Goal: Navigation & Orientation: Go to known website

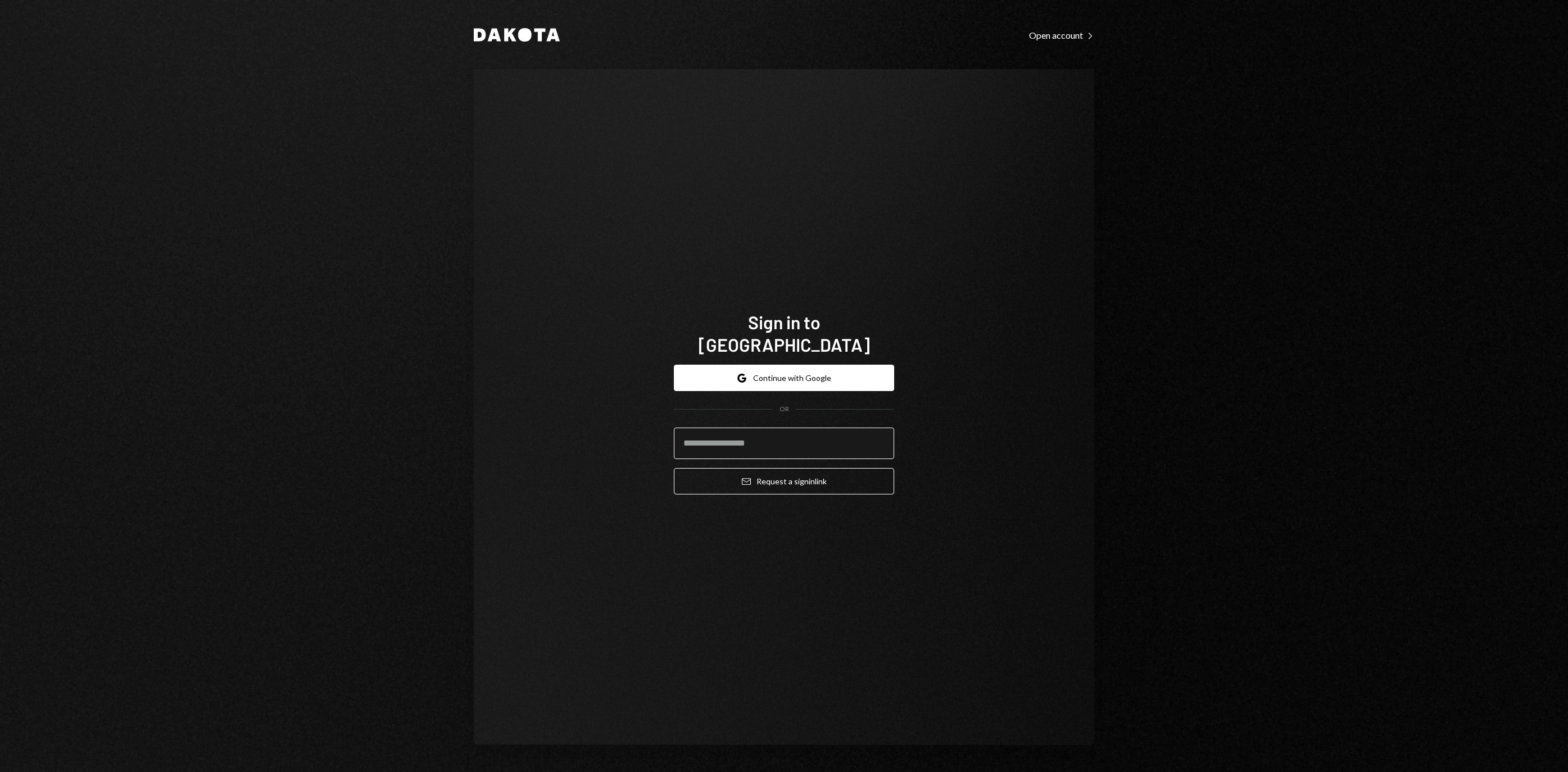
click at [735, 437] on input "email" at bounding box center [784, 443] width 220 height 31
type input "**********"
click at [784, 474] on button "Email Request a sign in link" at bounding box center [784, 481] width 220 height 26
click at [763, 487] on button "Email Request a sign in link" at bounding box center [784, 481] width 220 height 26
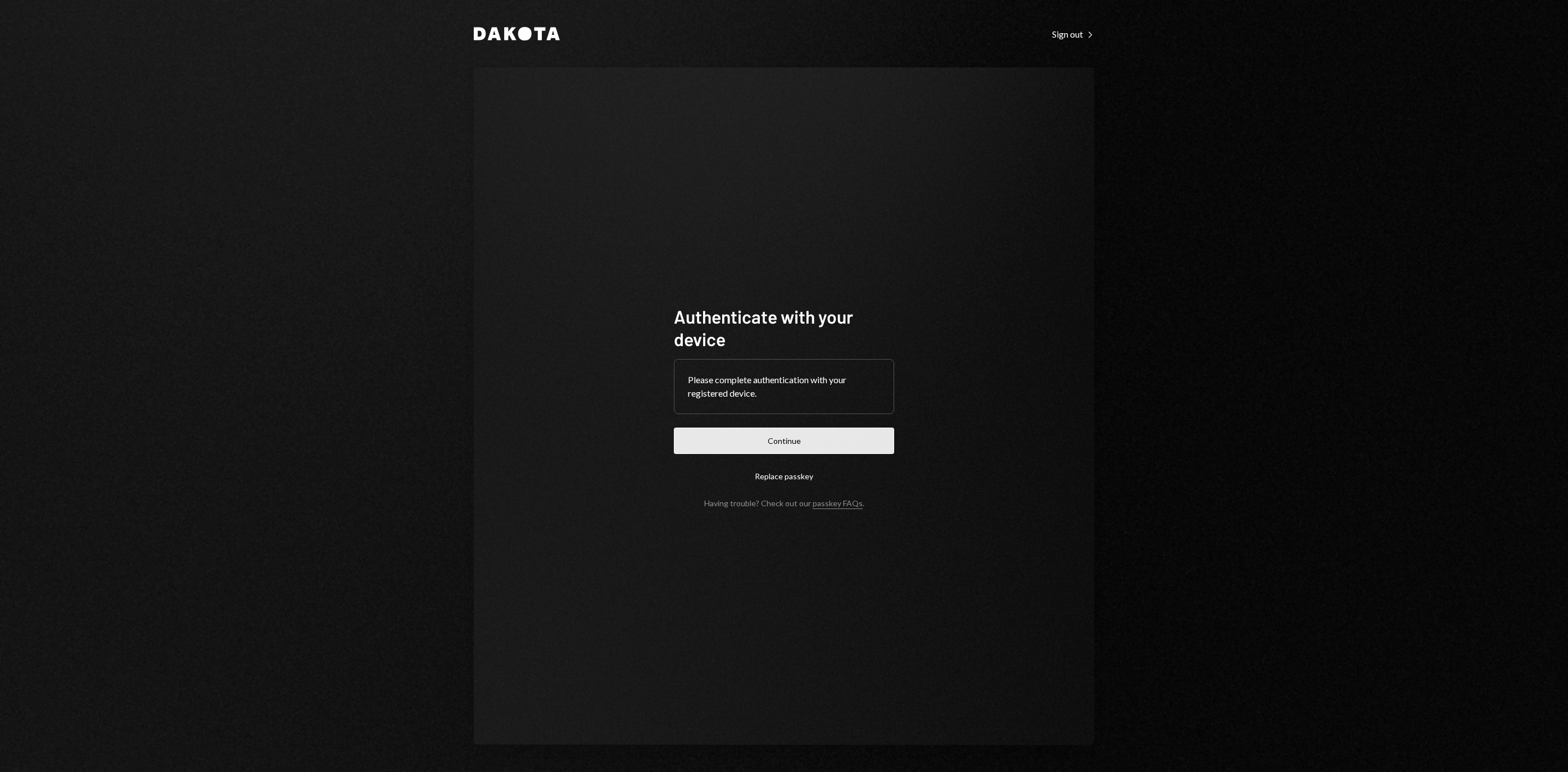
click at [778, 431] on button "Continue" at bounding box center [784, 441] width 220 height 26
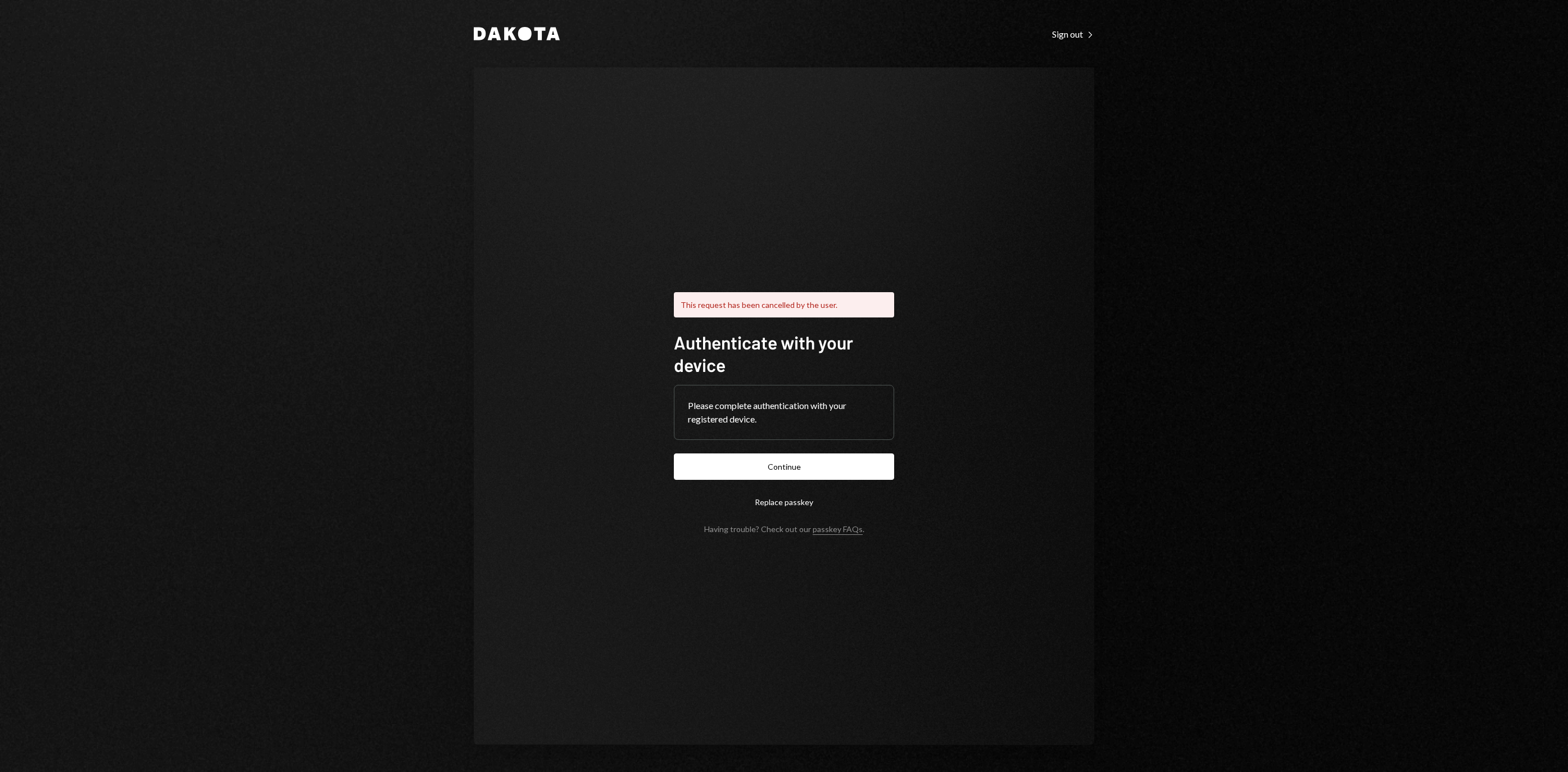
click at [787, 447] on form "Authenticate with your device Please complete authentication with your register…" at bounding box center [784, 433] width 220 height 203
click at [775, 480] on button "Continue" at bounding box center [784, 467] width 220 height 26
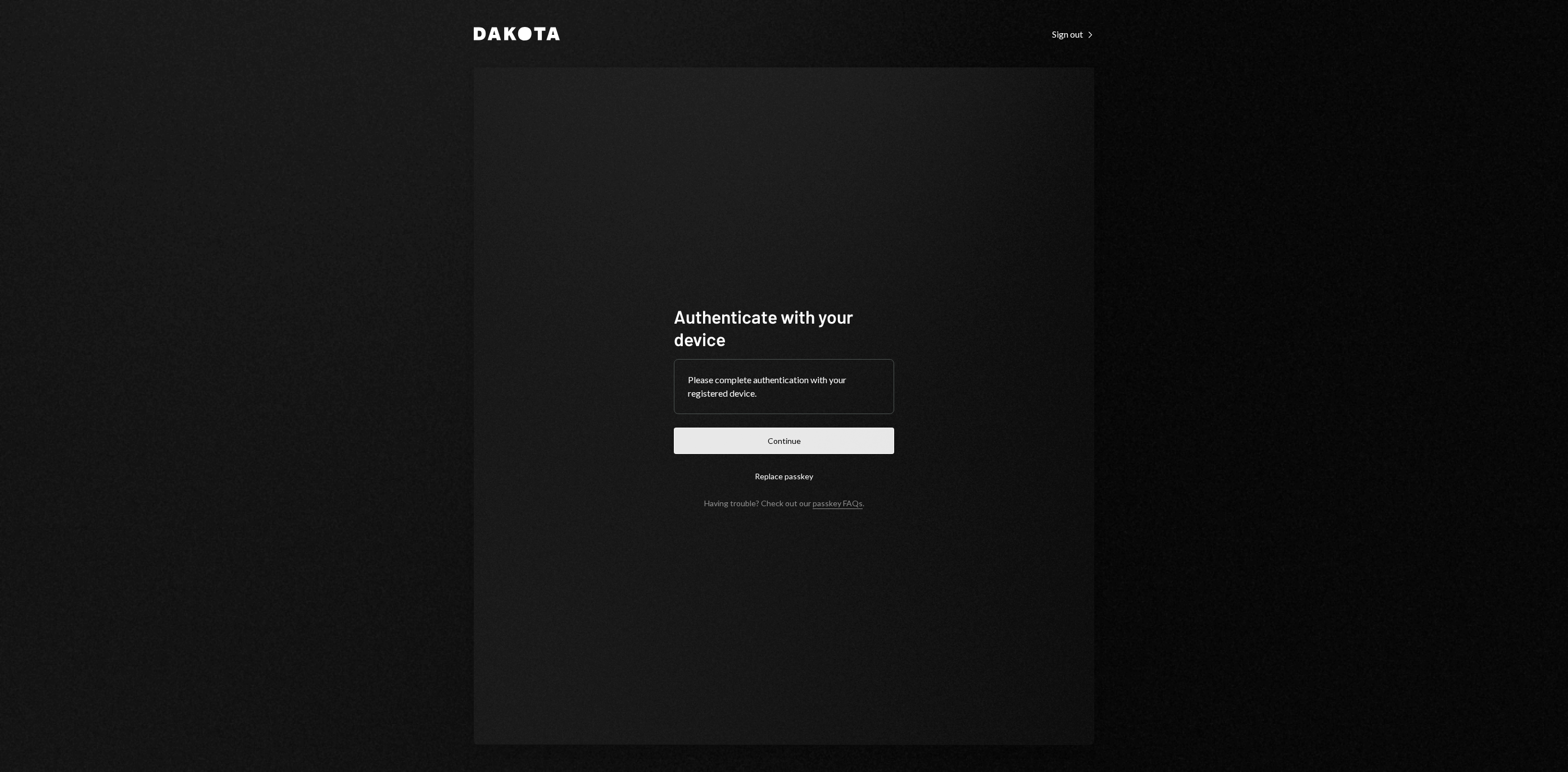
click at [703, 431] on button "Continue" at bounding box center [784, 441] width 220 height 26
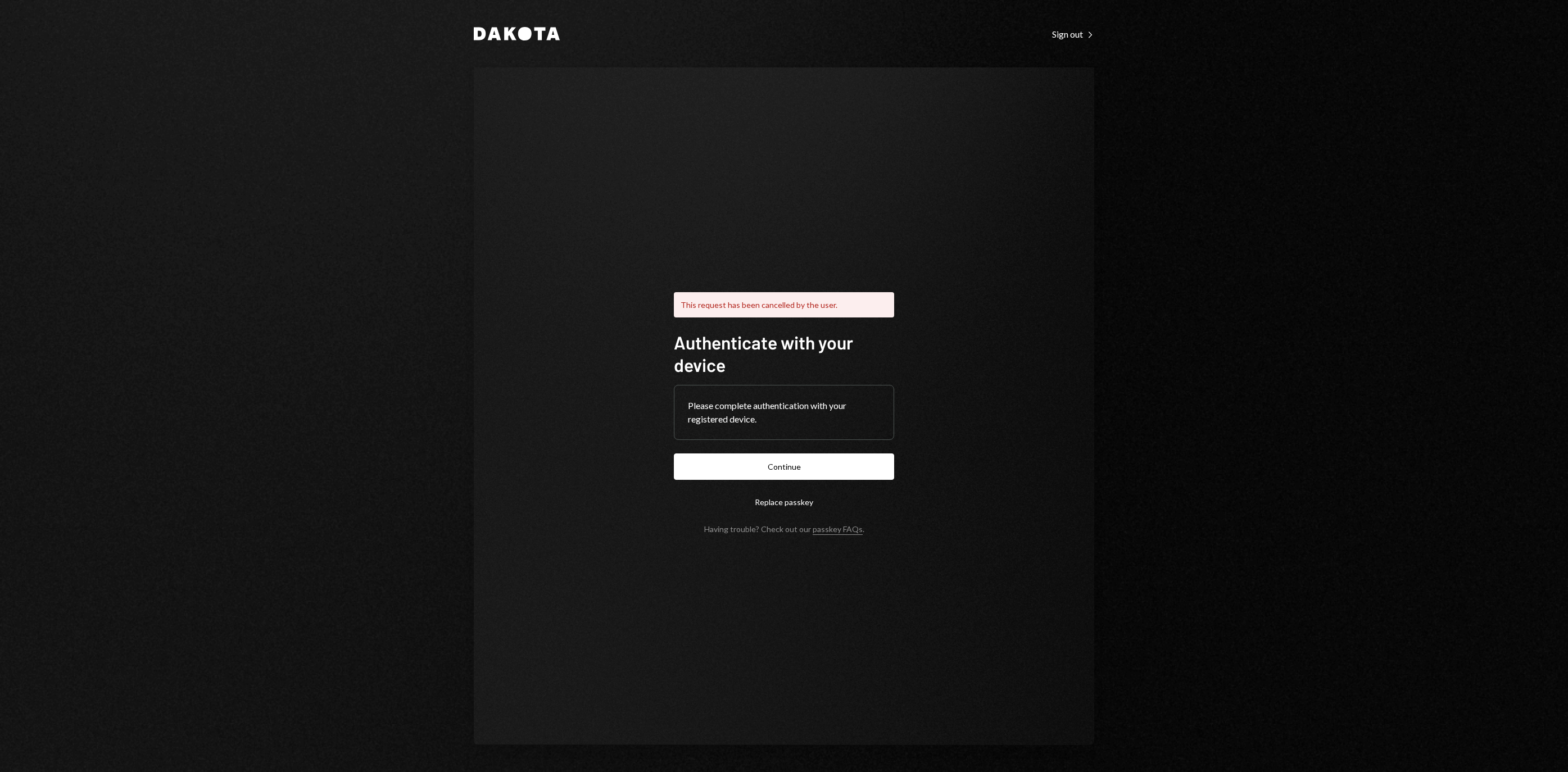
click at [781, 451] on form "Authenticate with your device Please complete authentication with your register…" at bounding box center [784, 433] width 220 height 203
click at [788, 455] on button "Continue" at bounding box center [784, 467] width 220 height 26
click at [821, 460] on button "Continue" at bounding box center [784, 467] width 220 height 26
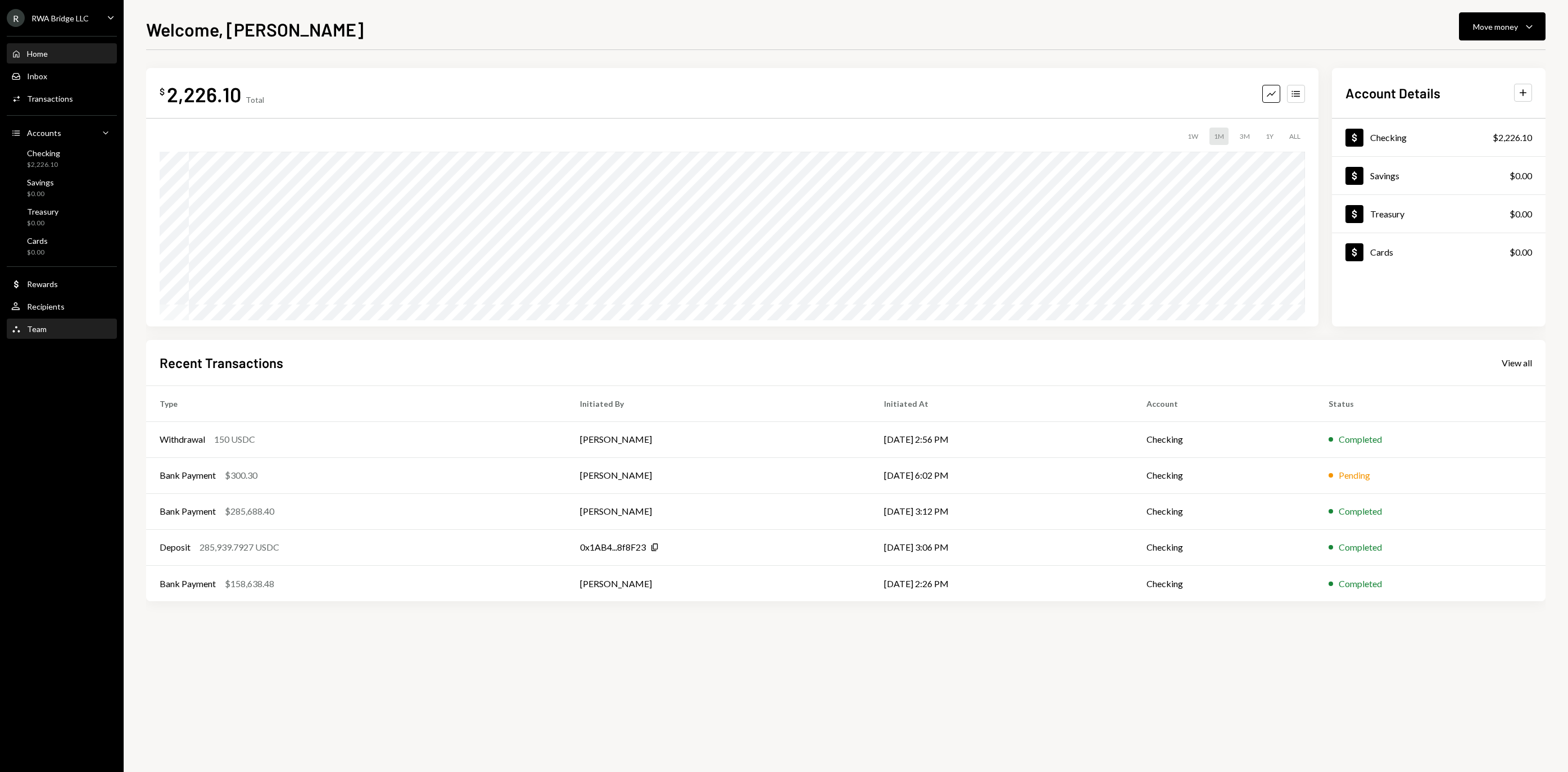
click at [47, 334] on div "Team" at bounding box center [37, 329] width 20 height 9
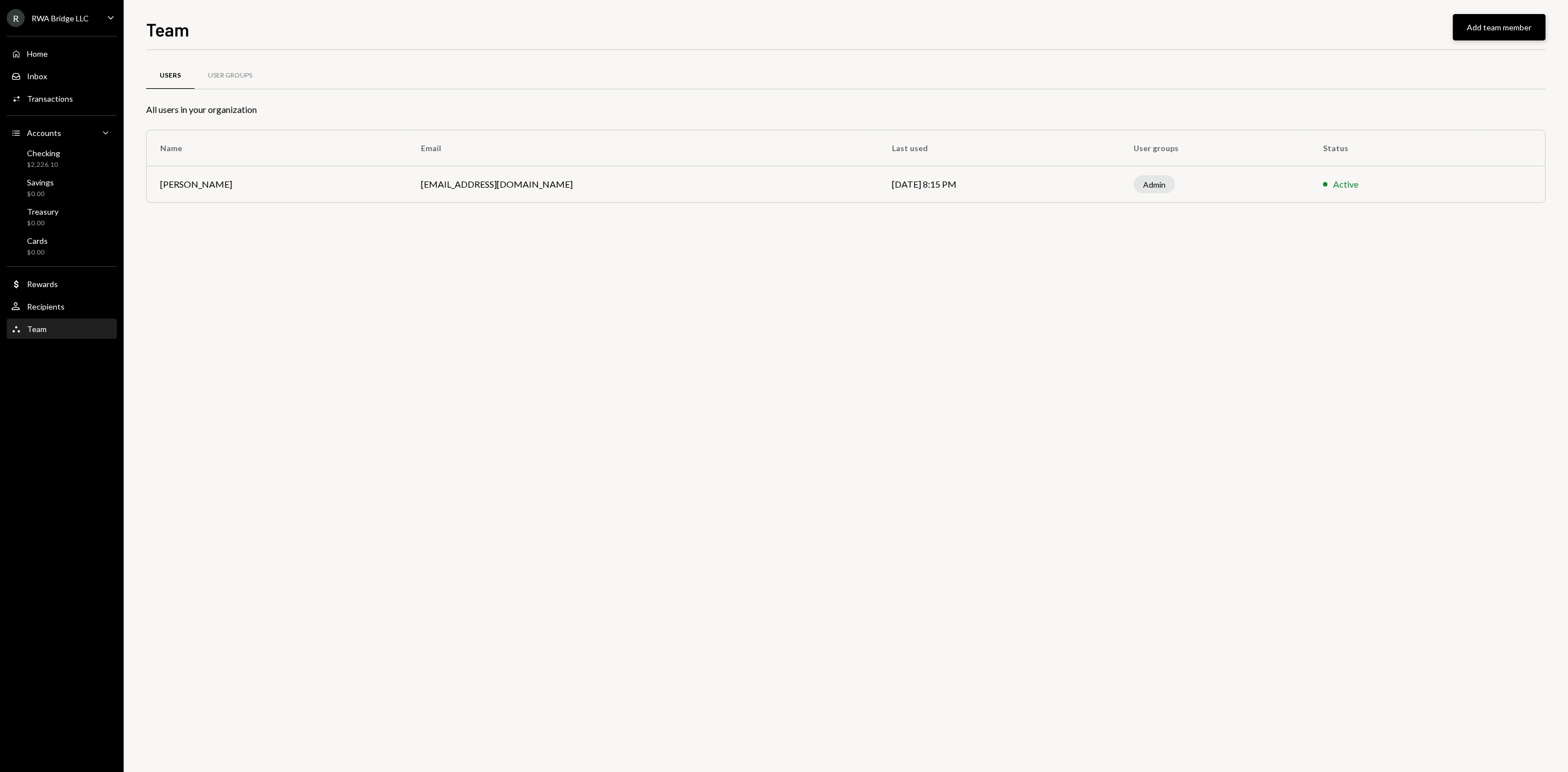
click at [1453, 25] on button "Add team member" at bounding box center [1499, 27] width 93 height 26
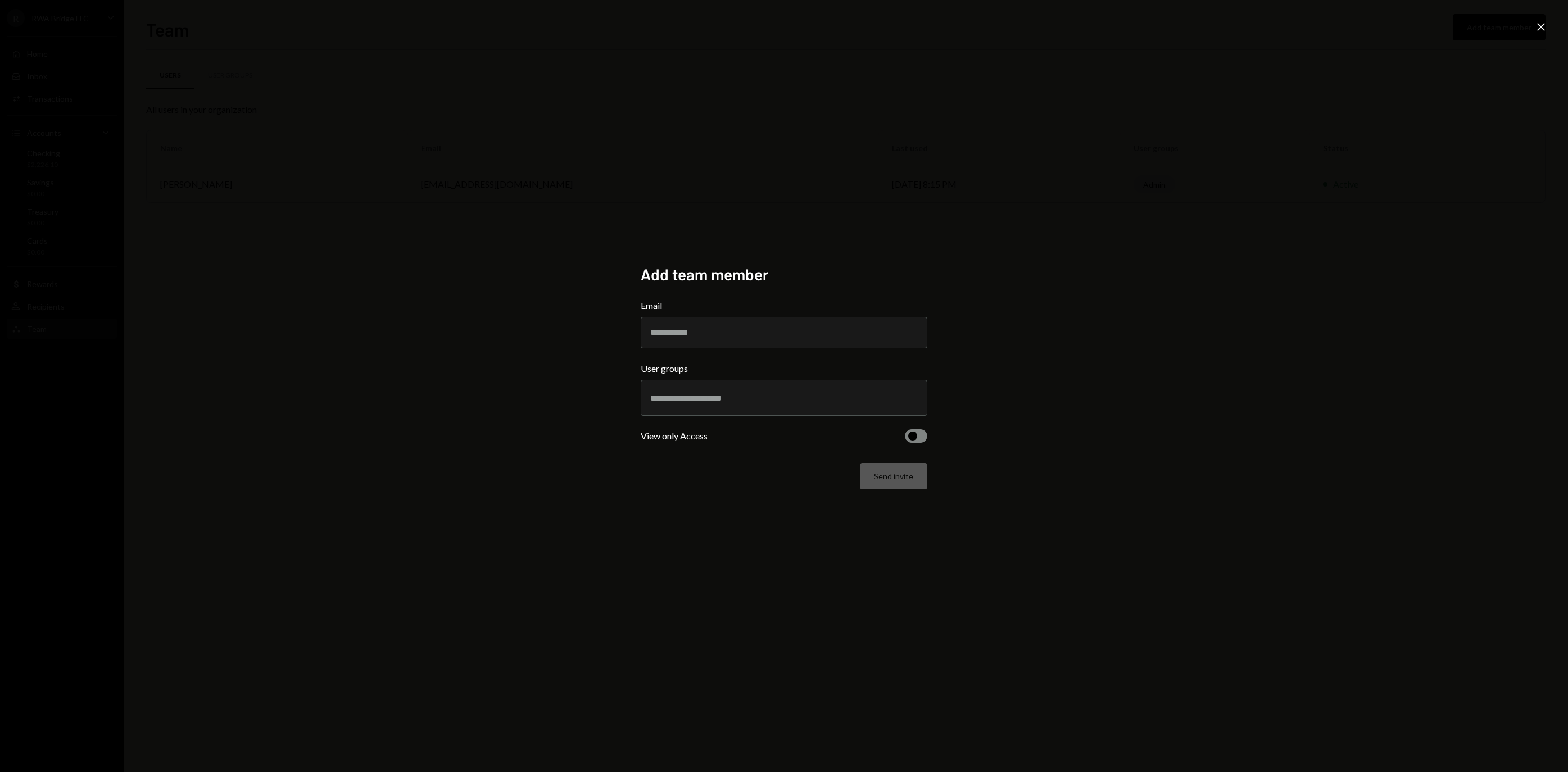
click at [907, 435] on button "button" at bounding box center [916, 436] width 23 height 13
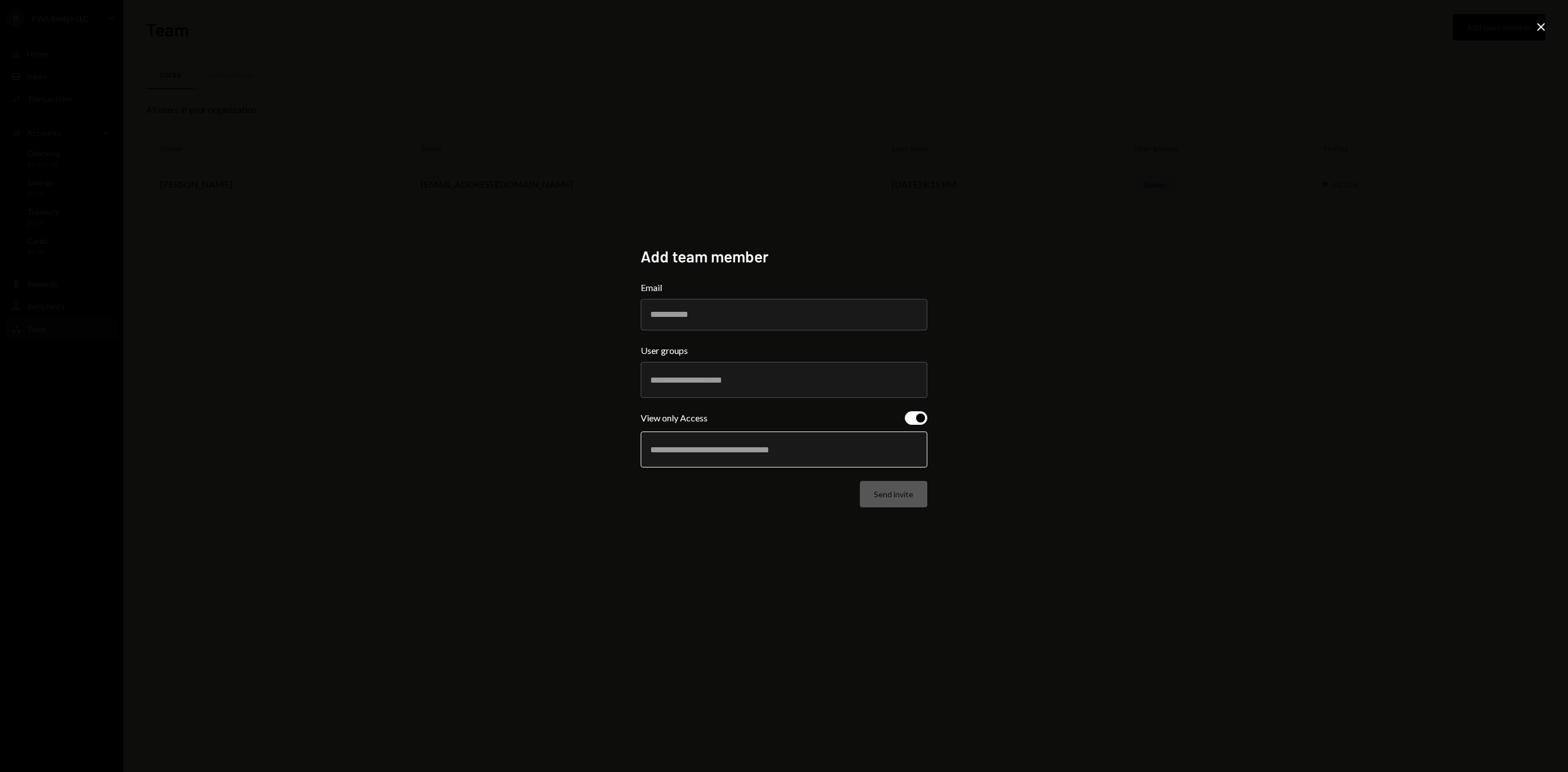
click at [741, 453] on input "text" at bounding box center [784, 450] width 268 height 10
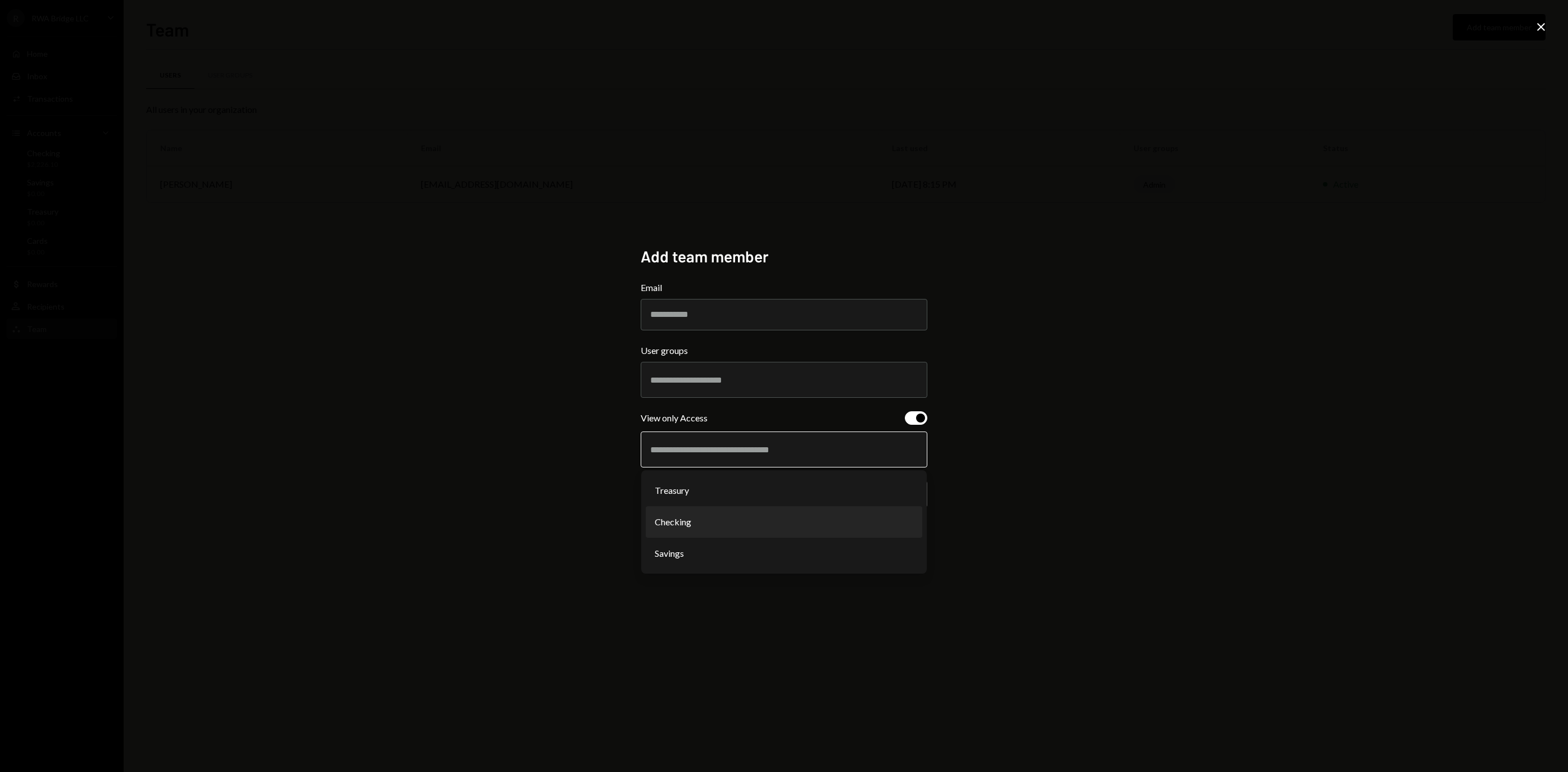
click at [695, 526] on li "Checking" at bounding box center [783, 522] width 276 height 31
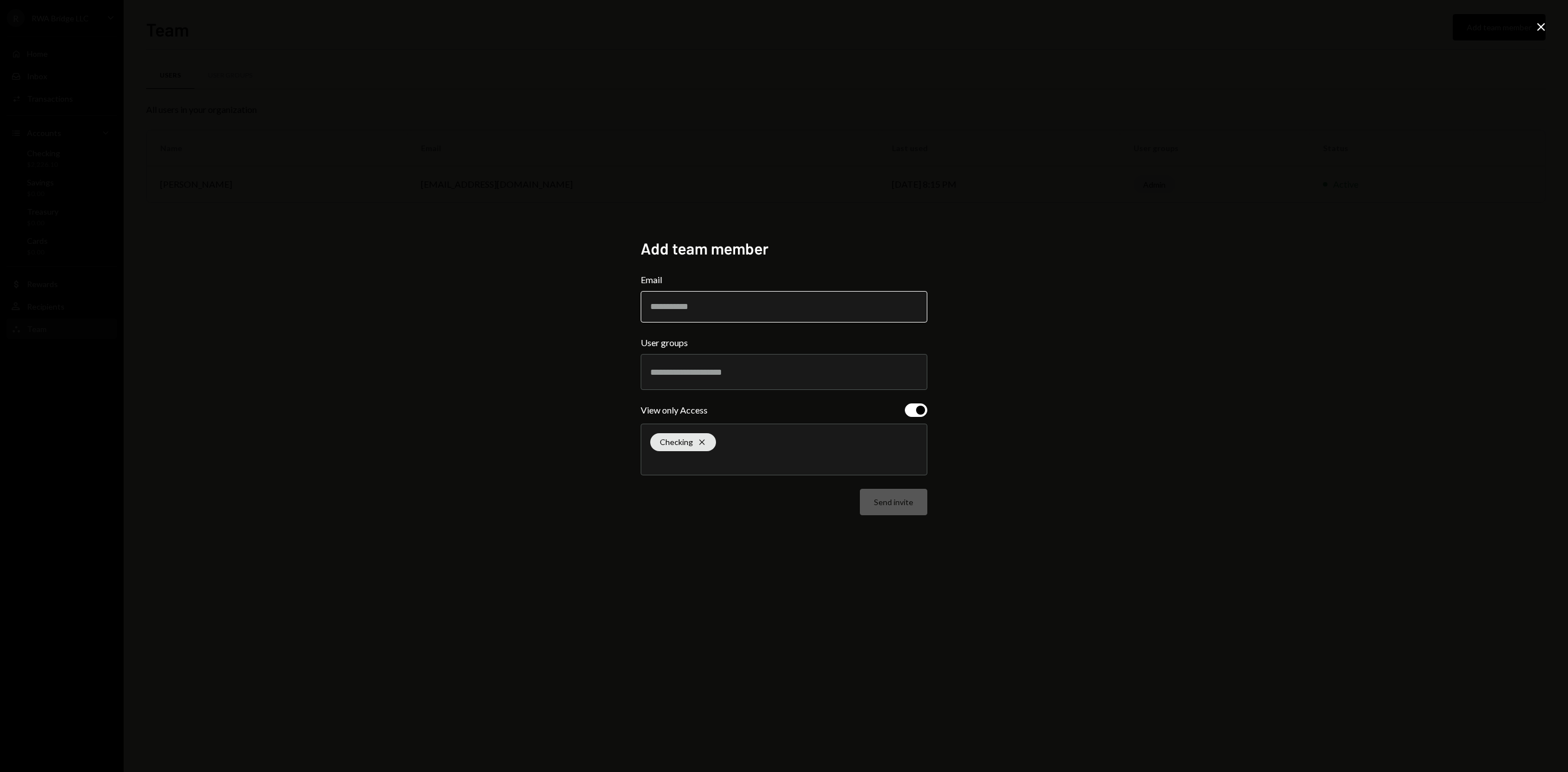
click at [729, 314] on input "Email" at bounding box center [783, 307] width 287 height 31
type input "**********"
click at [826, 375] on div at bounding box center [784, 372] width 268 height 28
click at [766, 425] on li "Admin" at bounding box center [783, 413] width 276 height 31
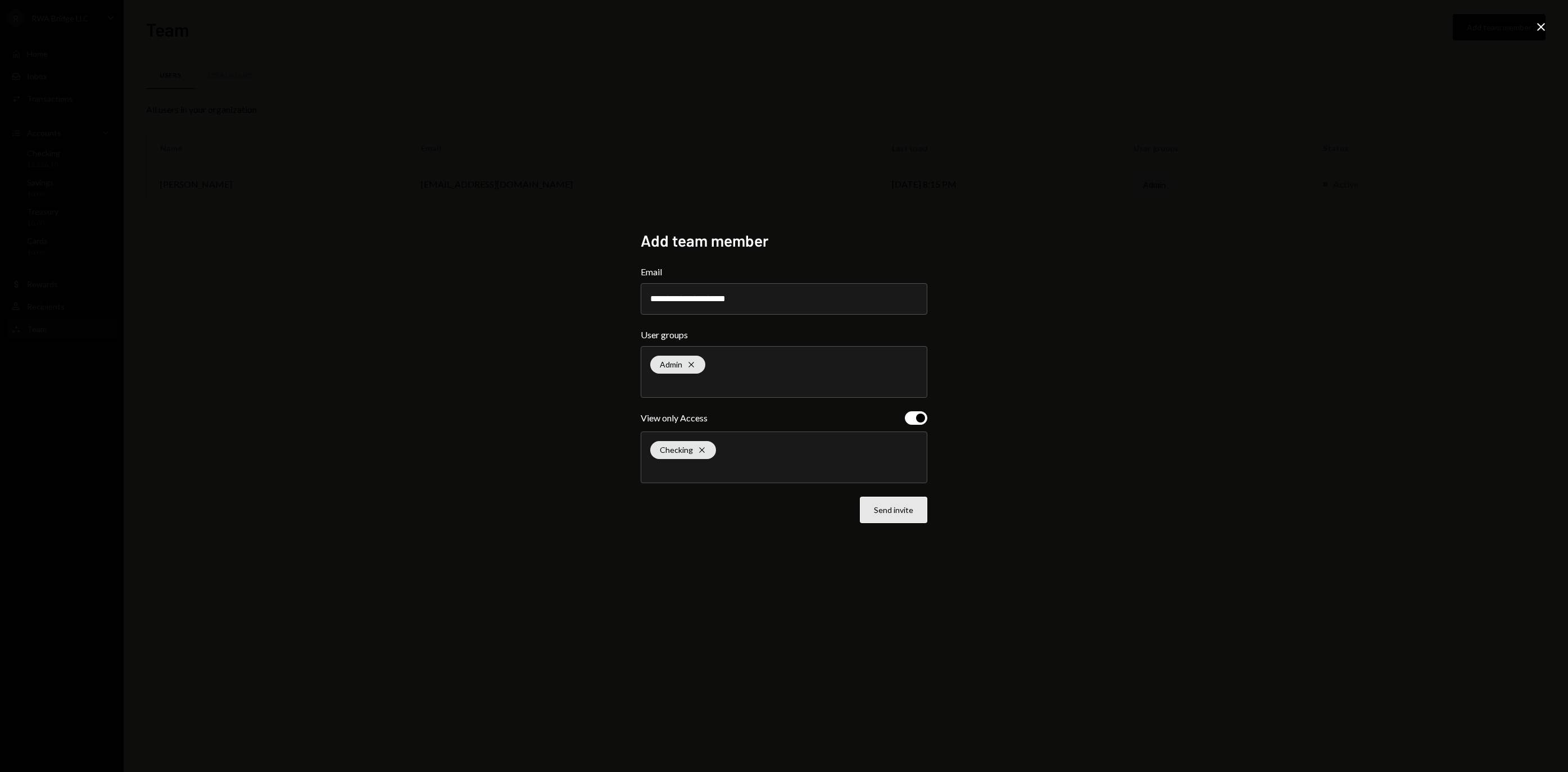
click at [871, 514] on button "Send invite" at bounding box center [894, 510] width 67 height 26
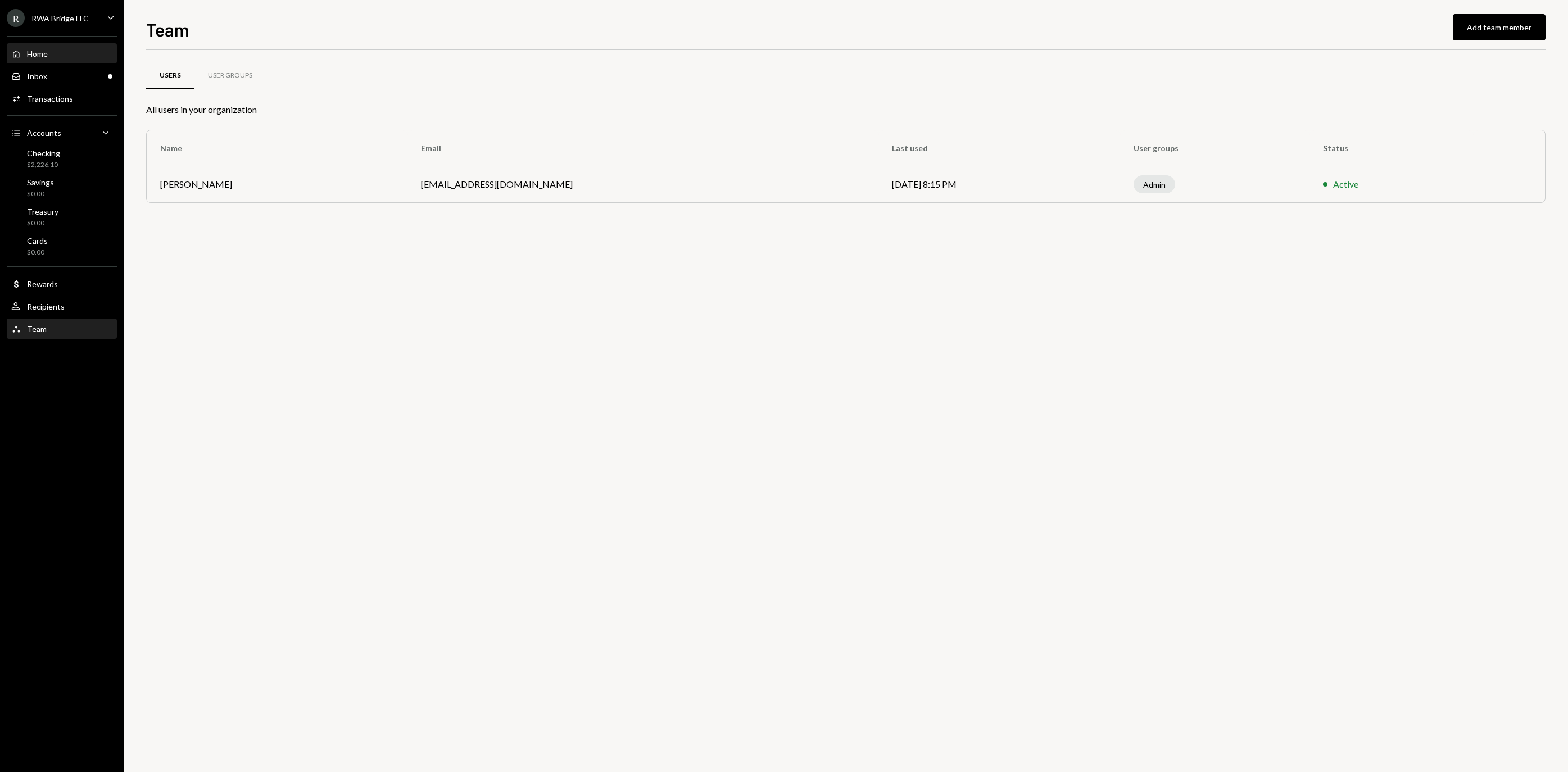
click at [71, 64] on div "Home Home" at bounding box center [62, 54] width 101 height 19
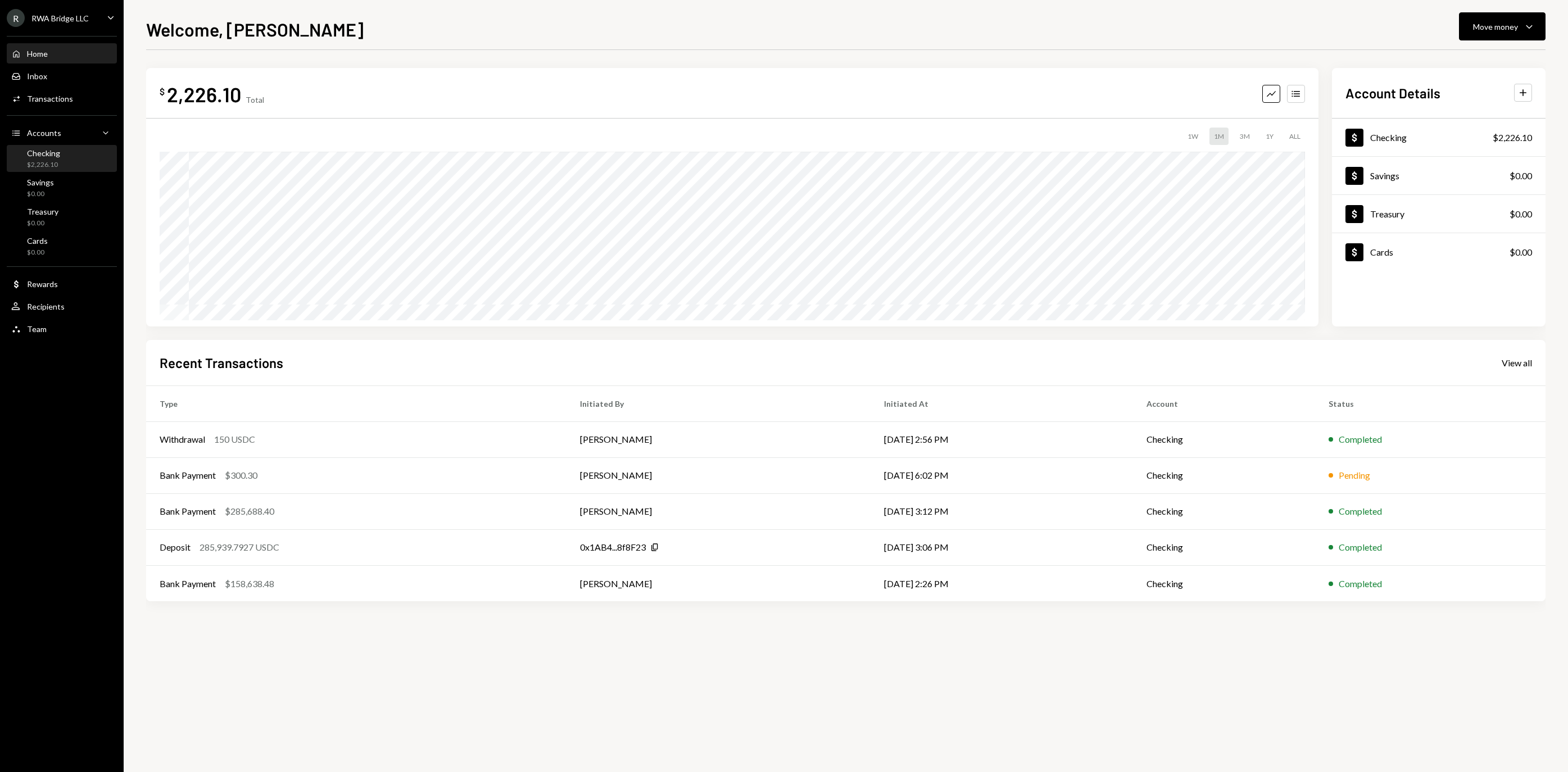
click at [55, 165] on div "$2,226.10" at bounding box center [43, 164] width 33 height 9
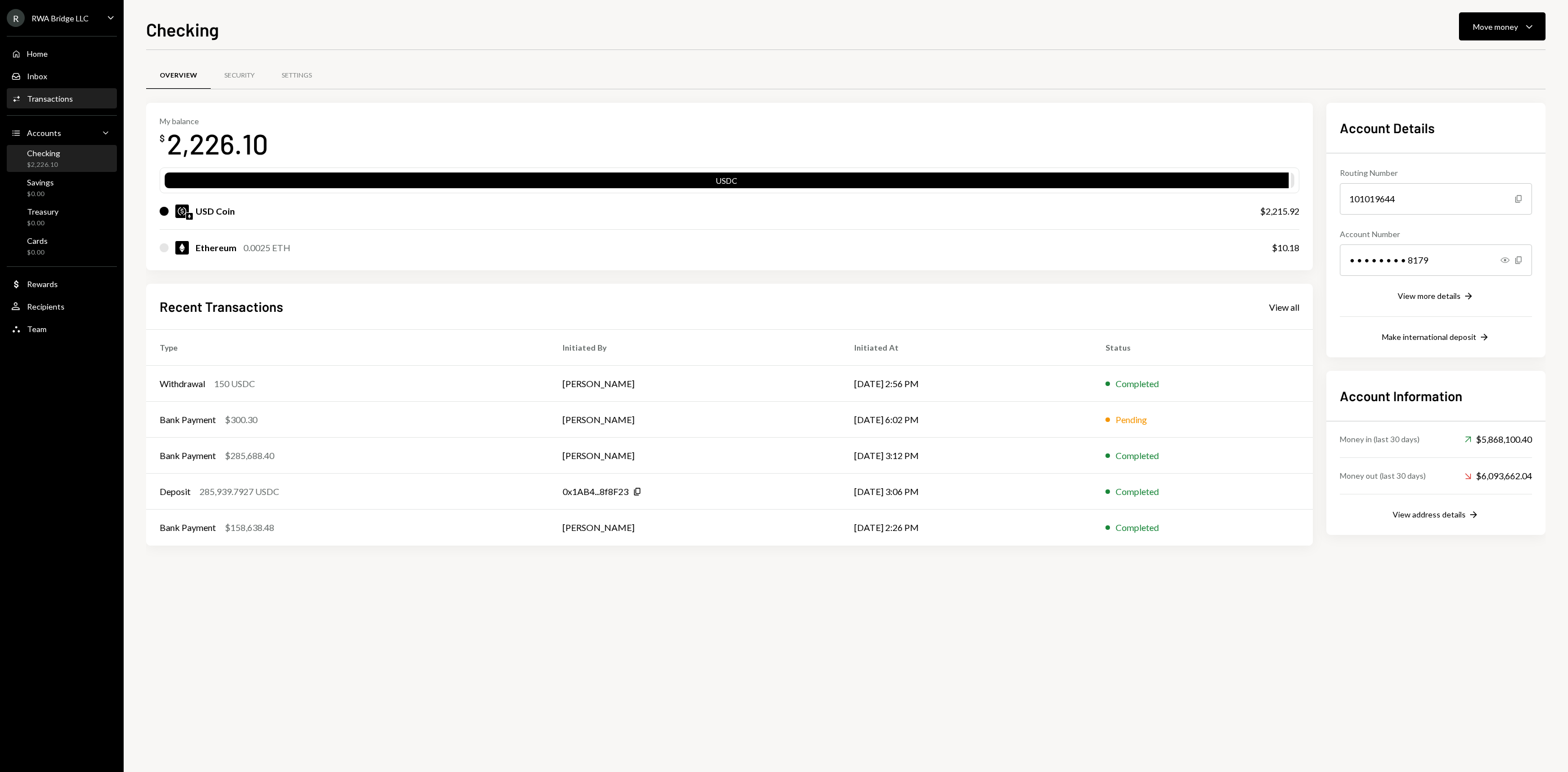
click at [60, 102] on div "Transactions" at bounding box center [50, 98] width 46 height 9
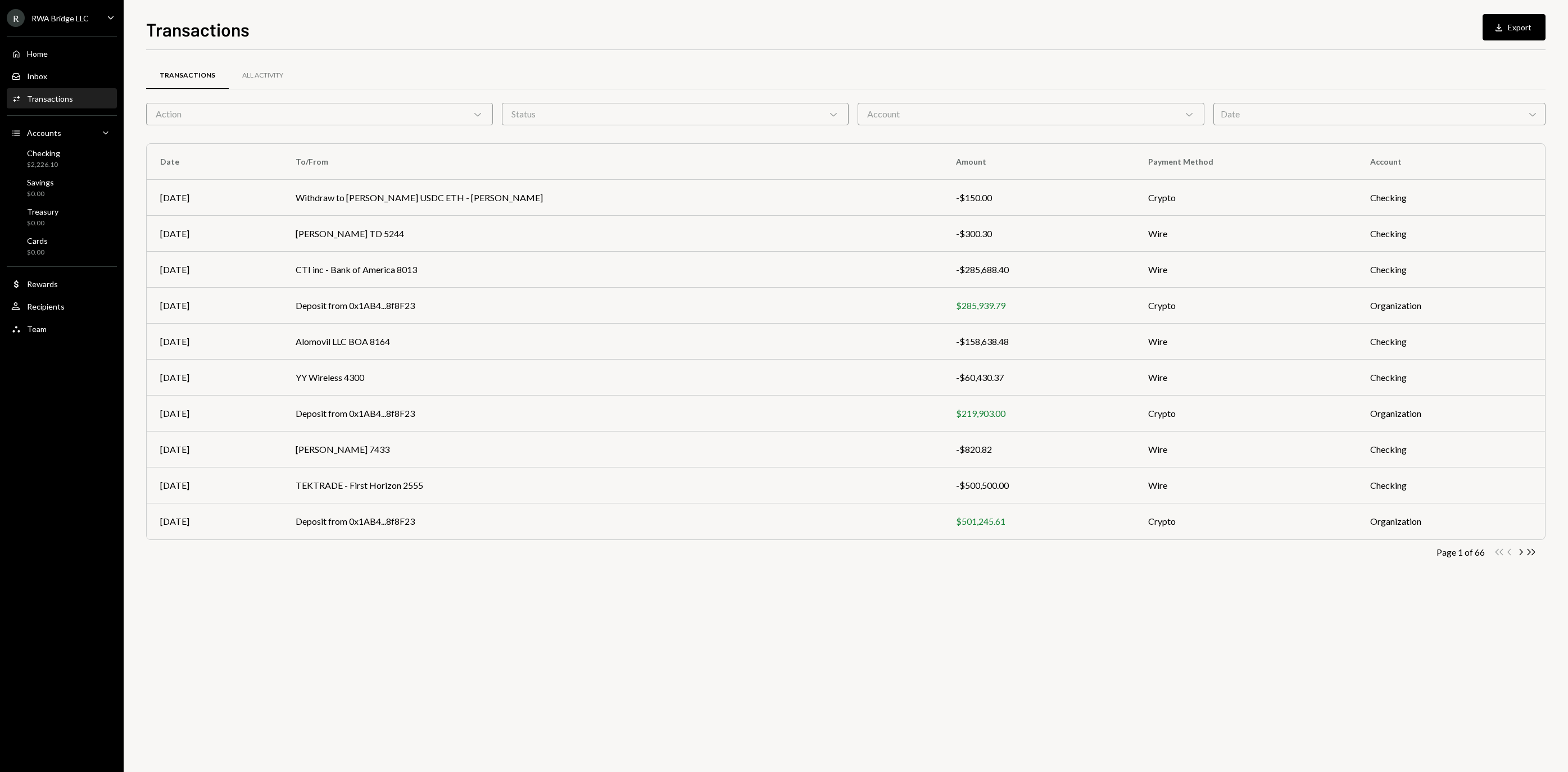
click at [423, 115] on div "Action Chevron Down" at bounding box center [319, 114] width 347 height 23
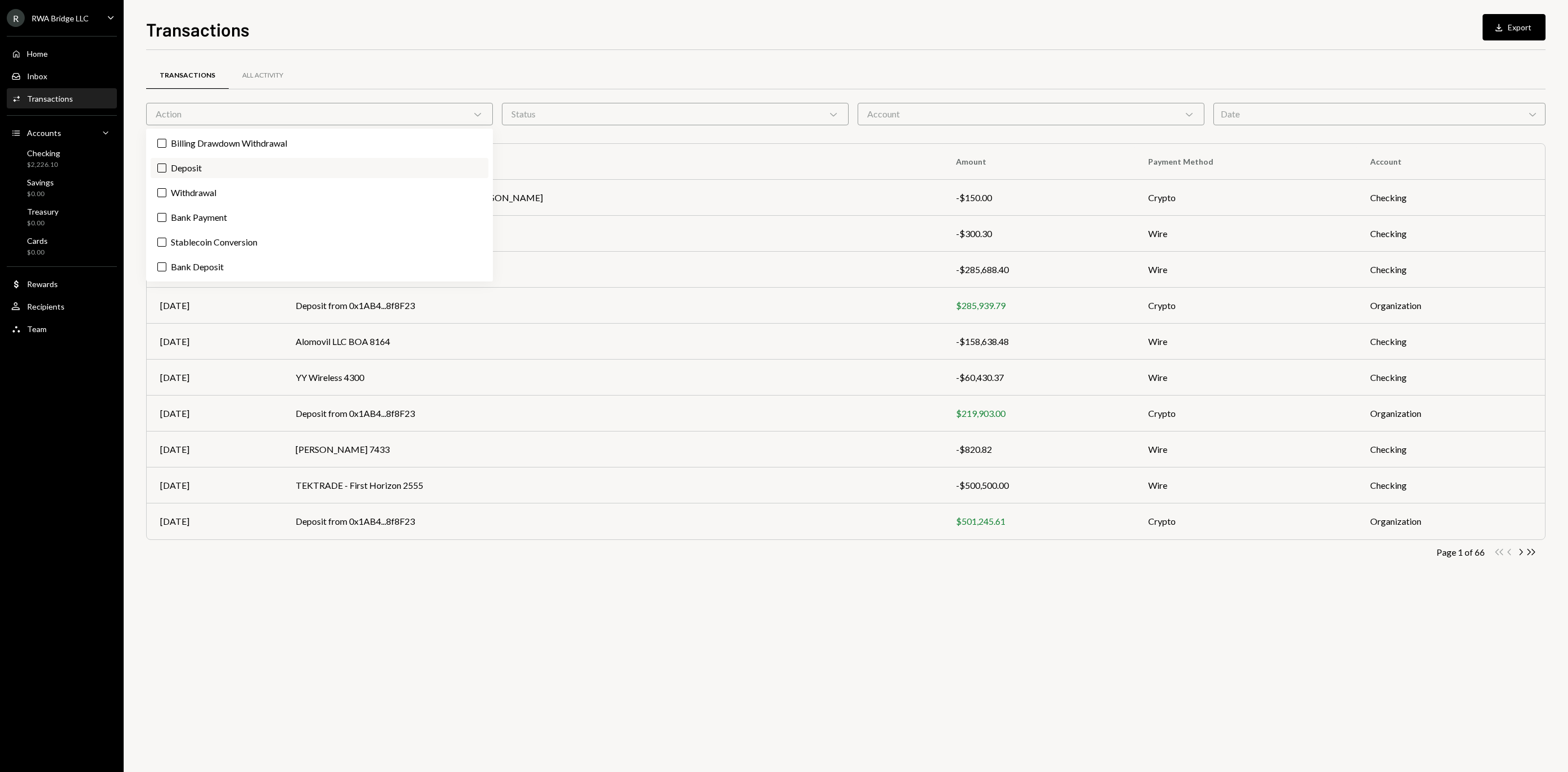
click at [384, 169] on label "Deposit" at bounding box center [319, 168] width 338 height 20
click at [166, 169] on button "Deposit" at bounding box center [162, 168] width 9 height 9
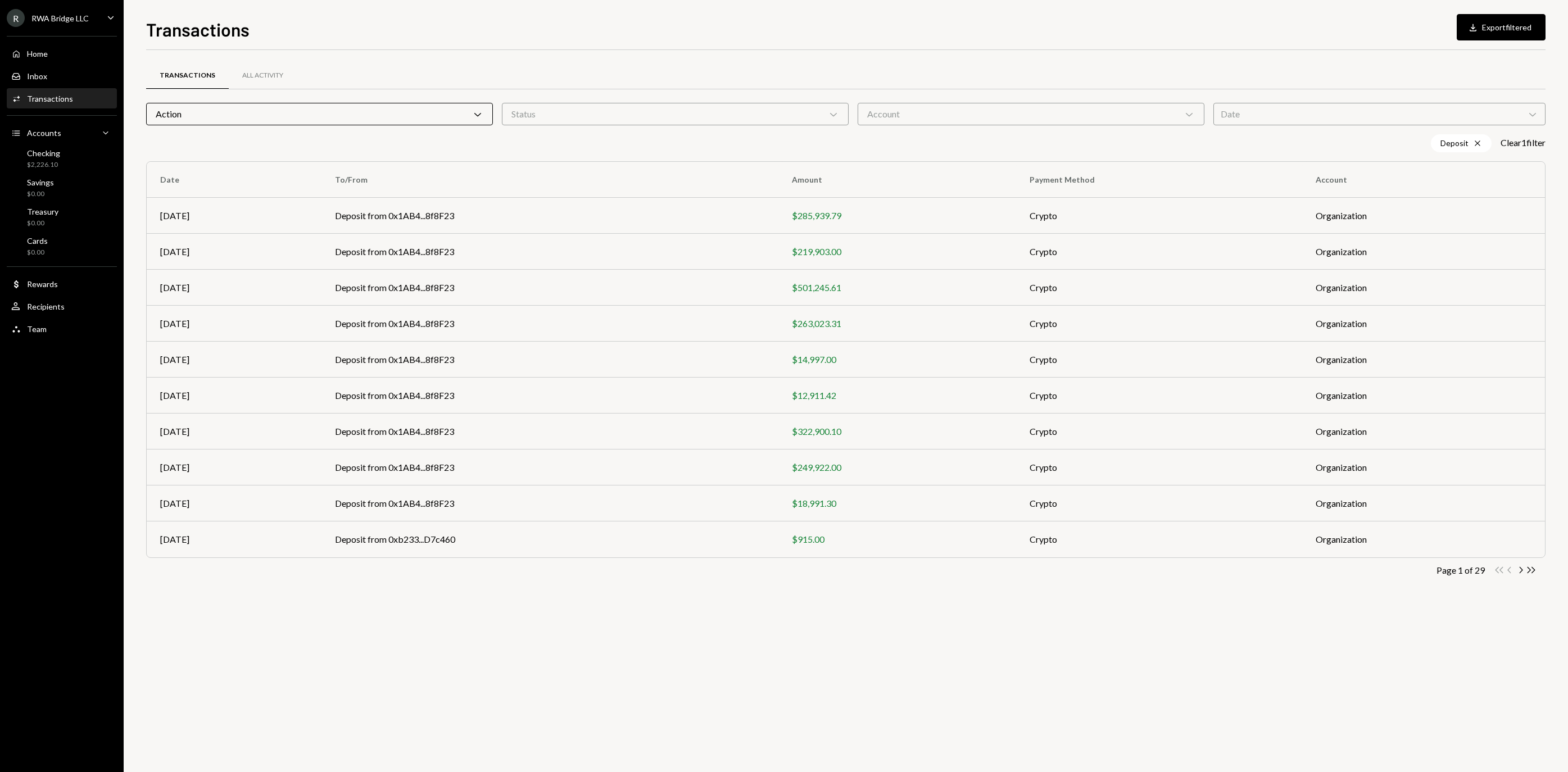
click at [790, 89] on div at bounding box center [846, 89] width 1399 height 1
click at [1518, 573] on icon "Chevron Right" at bounding box center [1520, 570] width 11 height 11
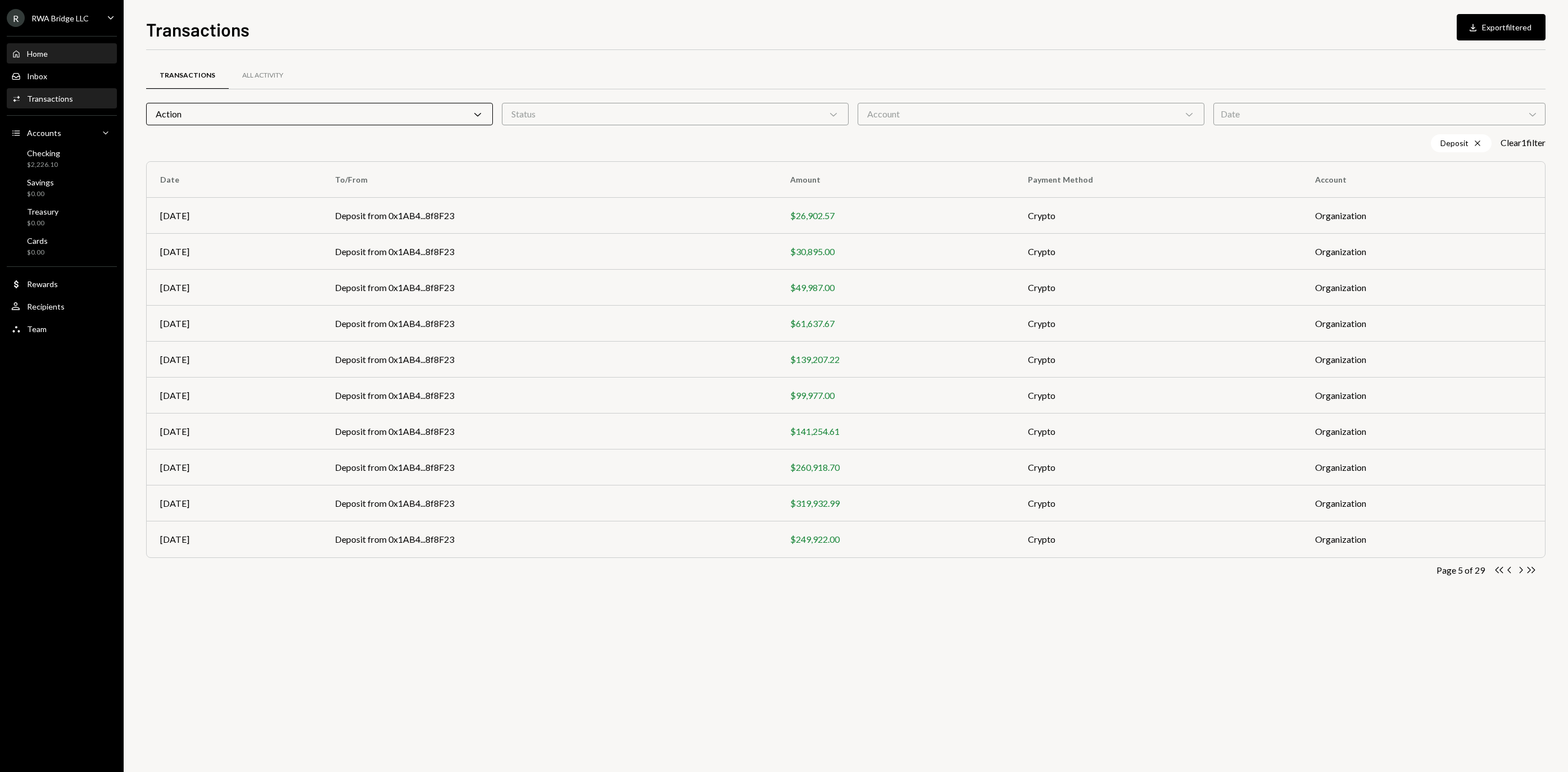
click at [70, 56] on div "Home Home" at bounding box center [62, 54] width 101 height 10
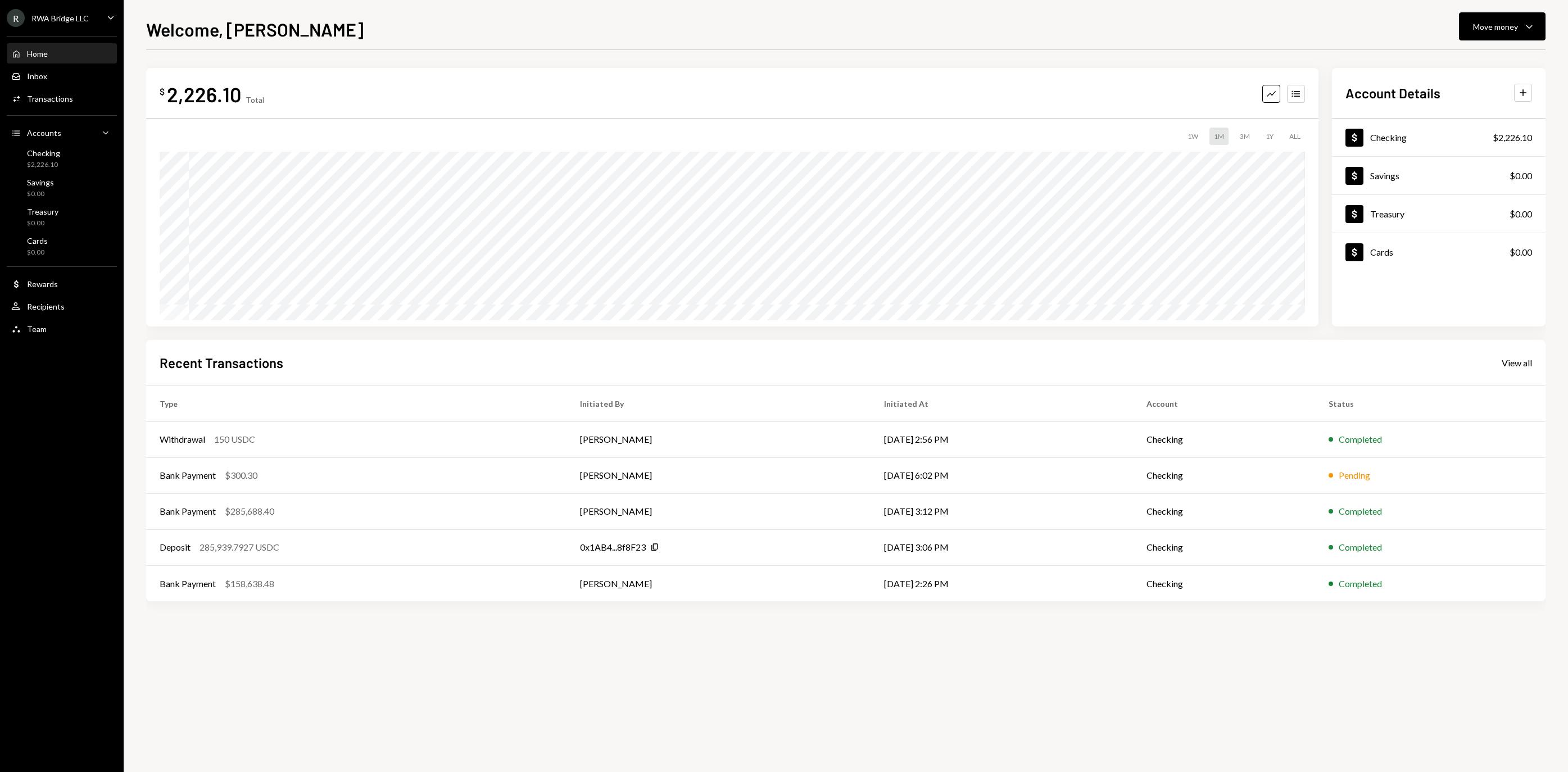
click at [72, 56] on div "Home Home" at bounding box center [62, 54] width 101 height 10
click at [70, 14] on div "RWA Bridge LLC" at bounding box center [60, 18] width 57 height 9
click at [52, 64] on div "Home Home" at bounding box center [62, 54] width 101 height 19
click at [47, 81] on div "Inbox" at bounding box center [37, 76] width 20 height 9
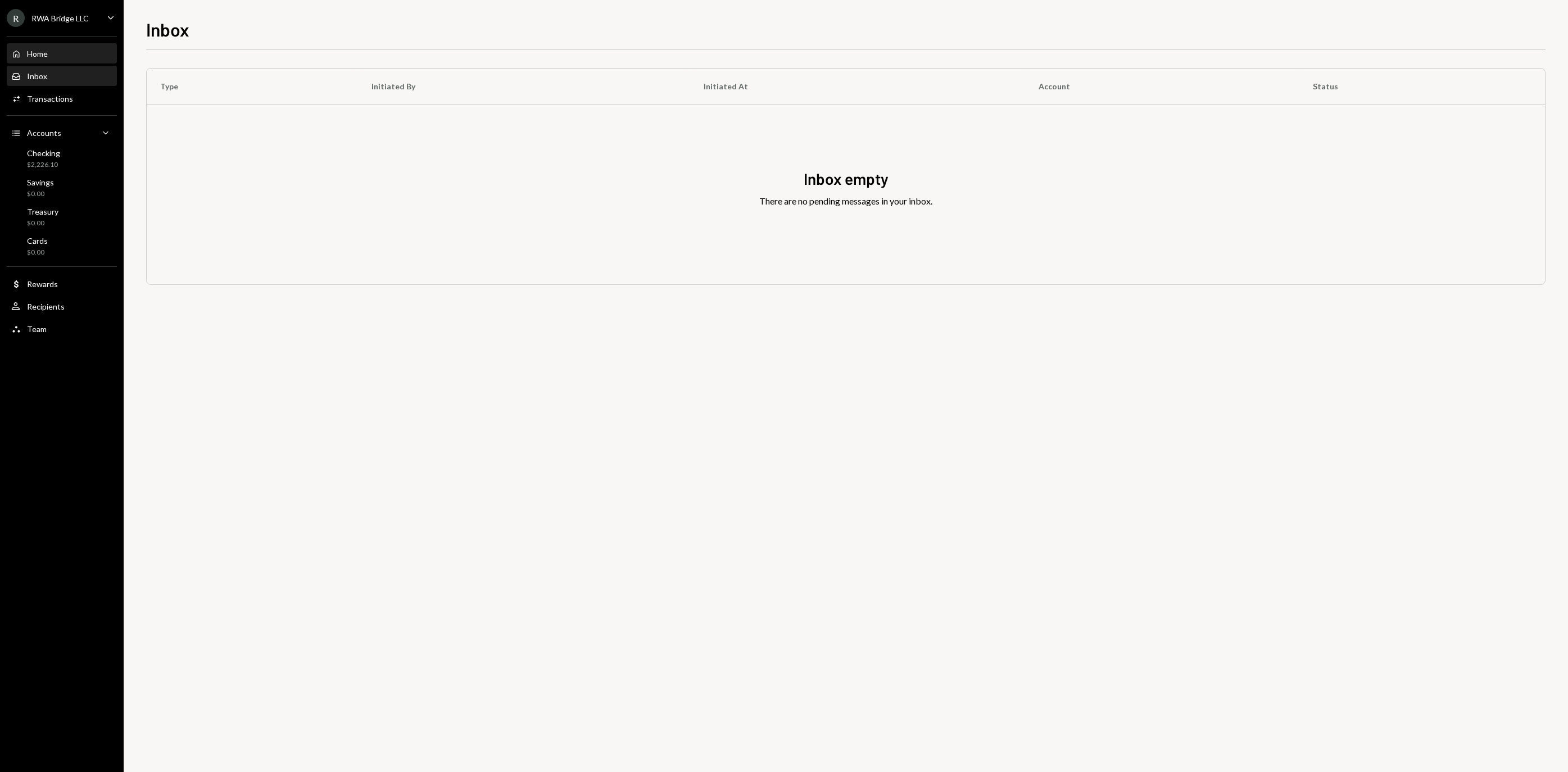
click at [59, 59] on div "Home Home" at bounding box center [62, 54] width 101 height 10
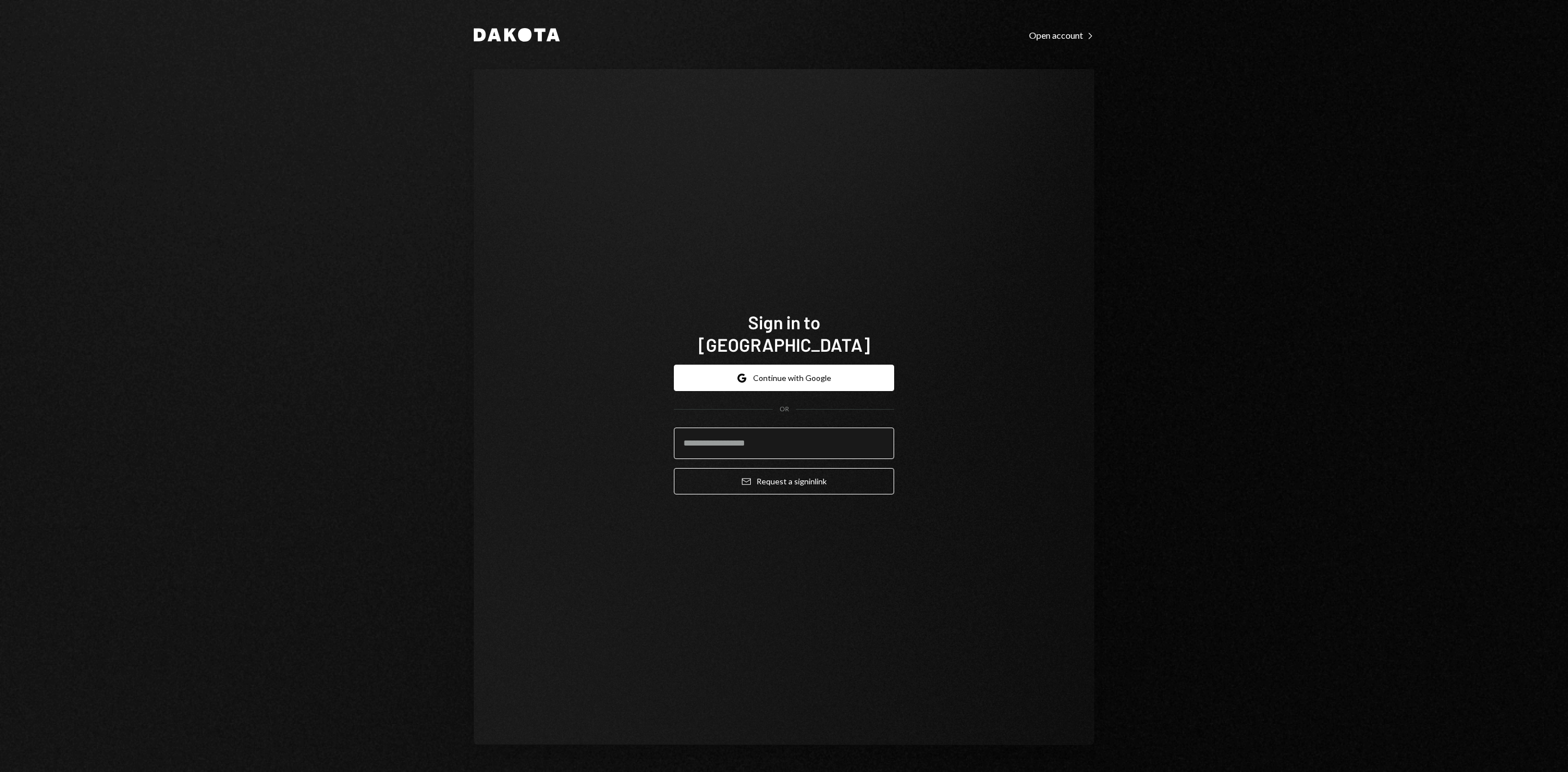
click at [809, 436] on input "email" at bounding box center [784, 443] width 220 height 31
type input "**********"
click at [784, 474] on button "Email Request a sign in link" at bounding box center [784, 481] width 220 height 26
